Goal: Information Seeking & Learning: Learn about a topic

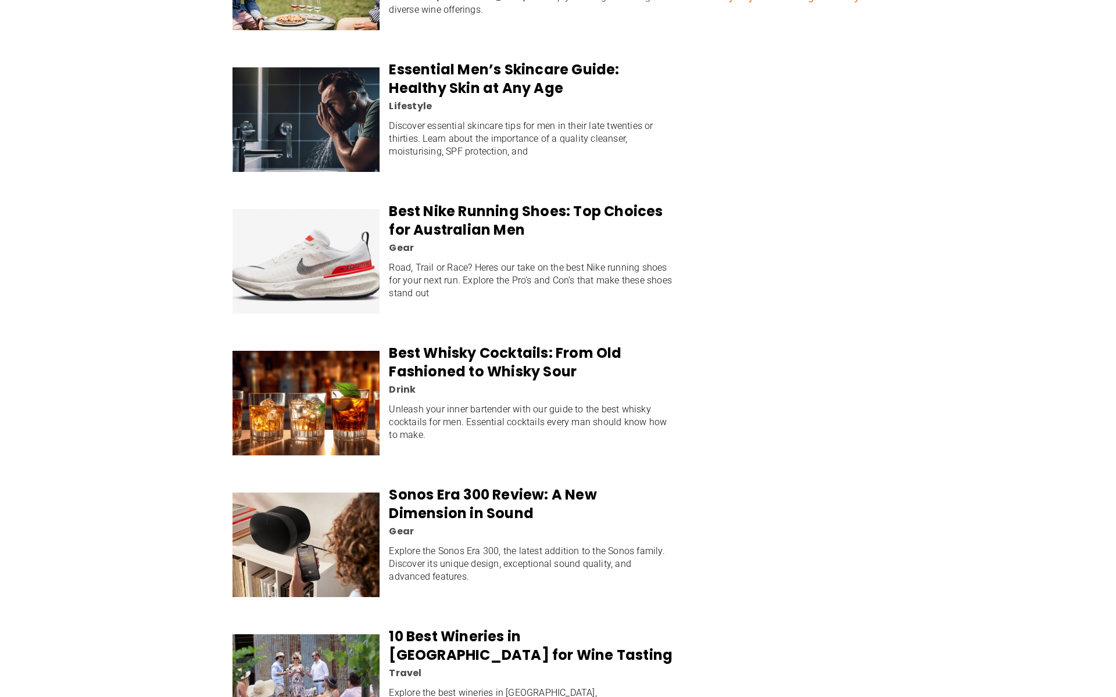
scroll to position [1395, 0]
